Goal: Information Seeking & Learning: Check status

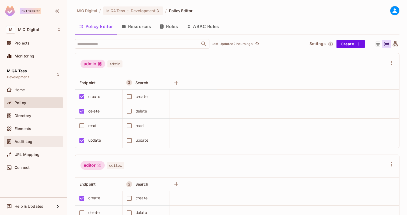
click at [30, 140] on span "Audit Log" at bounding box center [24, 141] width 18 height 4
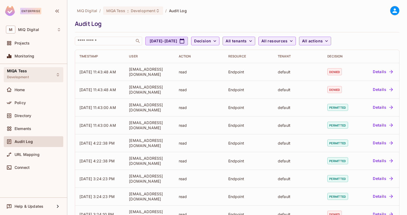
click at [26, 75] on span "Development" at bounding box center [18, 77] width 22 height 4
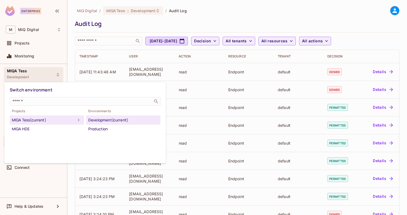
click at [33, 49] on div at bounding box center [203, 107] width 407 height 215
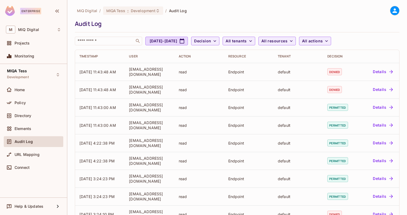
click at [28, 57] on div "Switch environment ​ Projects MIQA Tess (current) MIQA HDE Environments Develop…" at bounding box center [203, 107] width 407 height 215
click at [22, 57] on span "Monitoring" at bounding box center [25, 56] width 20 height 4
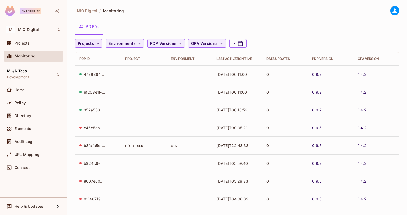
click at [100, 45] on button "Projects" at bounding box center [88, 43] width 27 height 9
click at [94, 68] on span "MIQA Tess" at bounding box center [89, 67] width 20 height 5
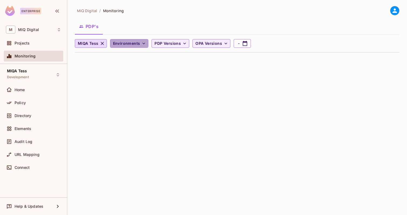
click at [127, 41] on span "Environments" at bounding box center [126, 43] width 27 height 7
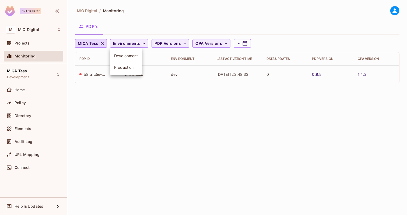
click at [135, 50] on li "Development" at bounding box center [126, 56] width 32 height 12
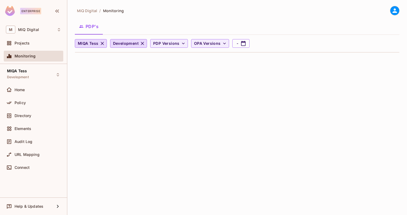
click at [156, 22] on div "PDP's" at bounding box center [237, 26] width 325 height 13
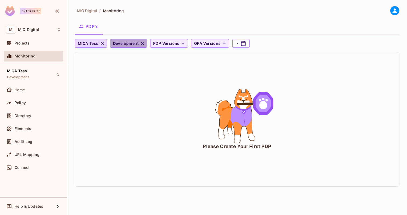
click at [143, 44] on icon "button" at bounding box center [142, 43] width 3 height 3
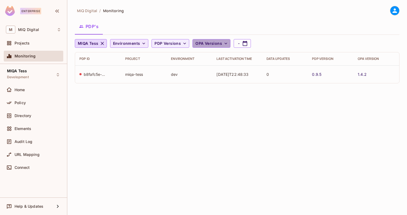
click at [208, 41] on span "OPA Versions" at bounding box center [209, 43] width 27 height 7
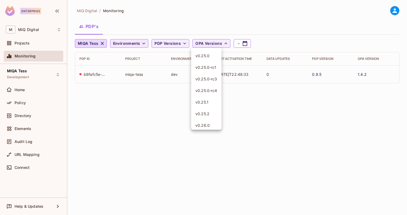
click at [213, 29] on div at bounding box center [203, 107] width 407 height 215
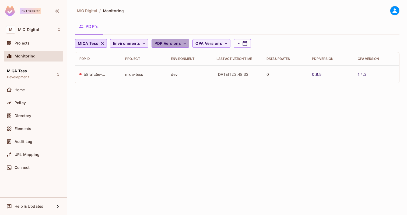
click at [178, 42] on span "PDP Versions" at bounding box center [168, 43] width 26 height 7
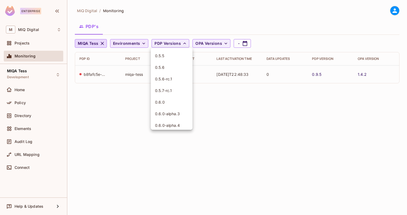
click at [210, 22] on div at bounding box center [203, 107] width 407 height 215
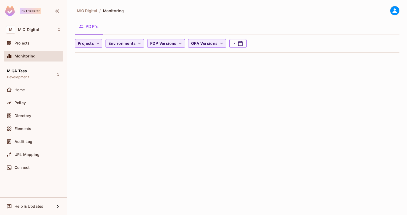
click at [88, 42] on span "Projects" at bounding box center [86, 43] width 16 height 7
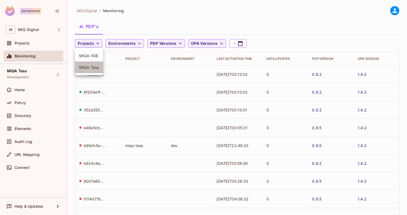
click at [96, 69] on span "MIQA Tess" at bounding box center [89, 67] width 20 height 5
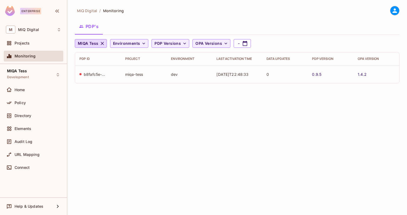
click at [157, 19] on div "MiQ Digital / Monitoring PDP's MIQA Tess Environments PDP Versions OPA Versions…" at bounding box center [237, 47] width 325 height 82
click at [249, 74] on td "[DATE]T22:48:33" at bounding box center [237, 74] width 50 height 18
drag, startPoint x: 240, startPoint y: 76, endPoint x: 251, endPoint y: 76, distance: 11.0
click at [251, 76] on td "[DATE]T22:48:33" at bounding box center [237, 74] width 50 height 18
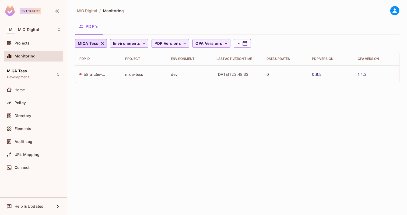
click at [229, 77] on td "[DATE]T22:48:33" at bounding box center [237, 74] width 50 height 18
click at [95, 75] on div "b8fafc5e-ae9d-4ad4-a7fb-8c25bc56ed60" at bounding box center [95, 74] width 22 height 5
